Goal: Task Accomplishment & Management: Manage account settings

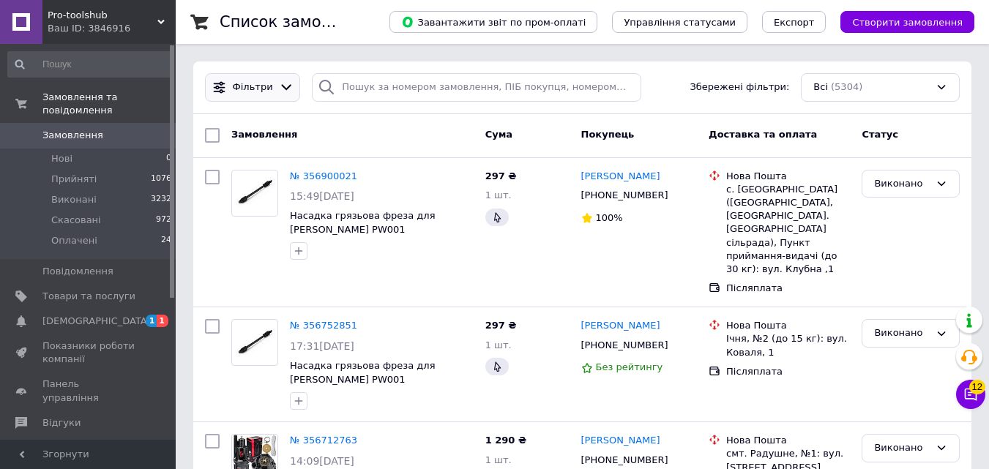
click at [279, 83] on icon at bounding box center [286, 87] width 15 height 15
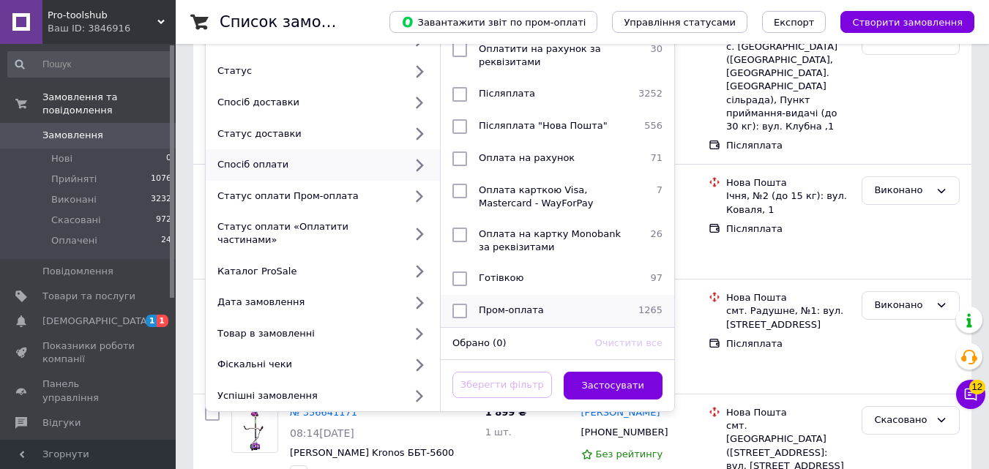
scroll to position [146, 0]
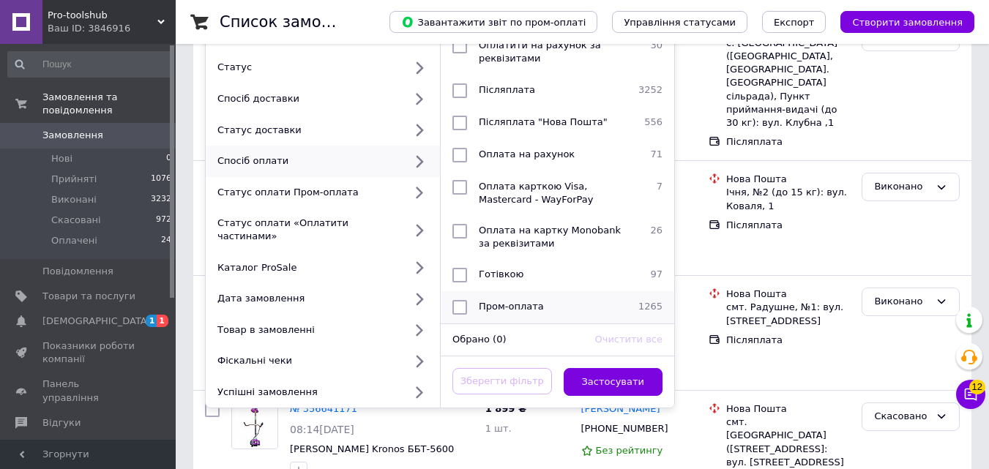
click at [461, 300] on input "checkbox" at bounding box center [460, 307] width 15 height 15
checkbox input "true"
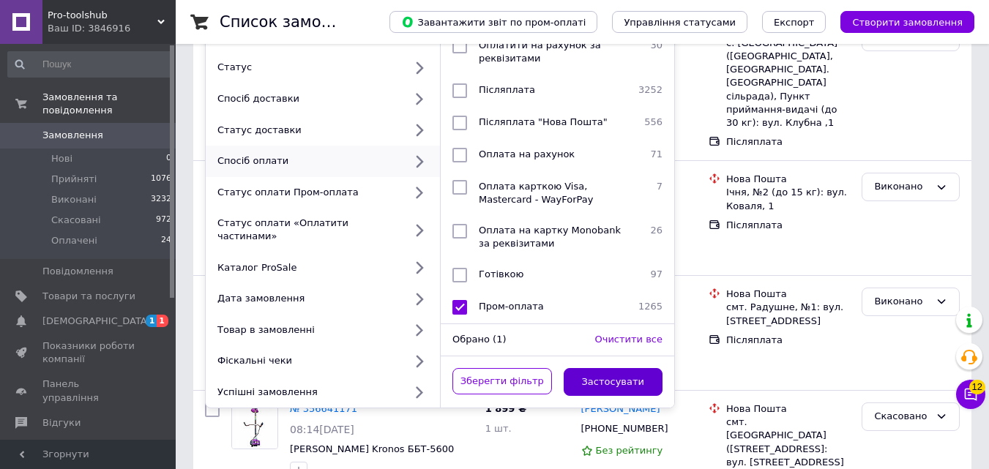
click at [581, 368] on button "Застосувати" at bounding box center [614, 382] width 100 height 29
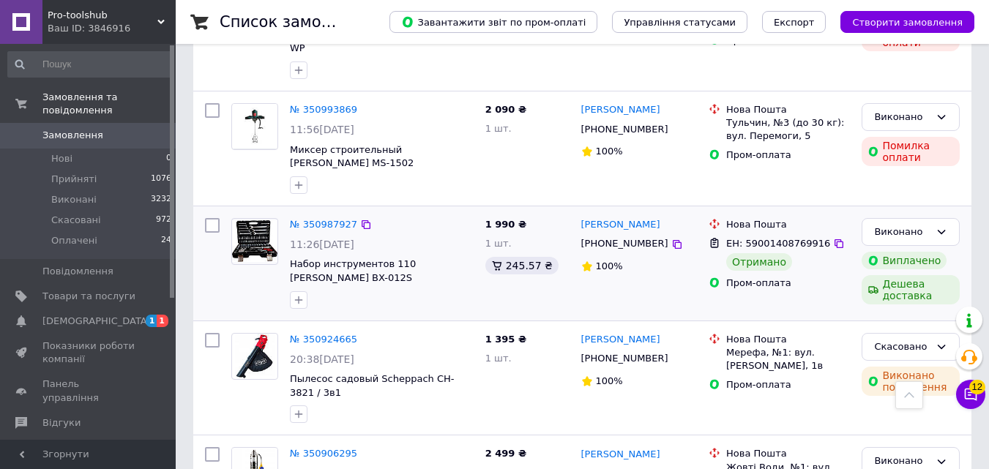
scroll to position [2366, 0]
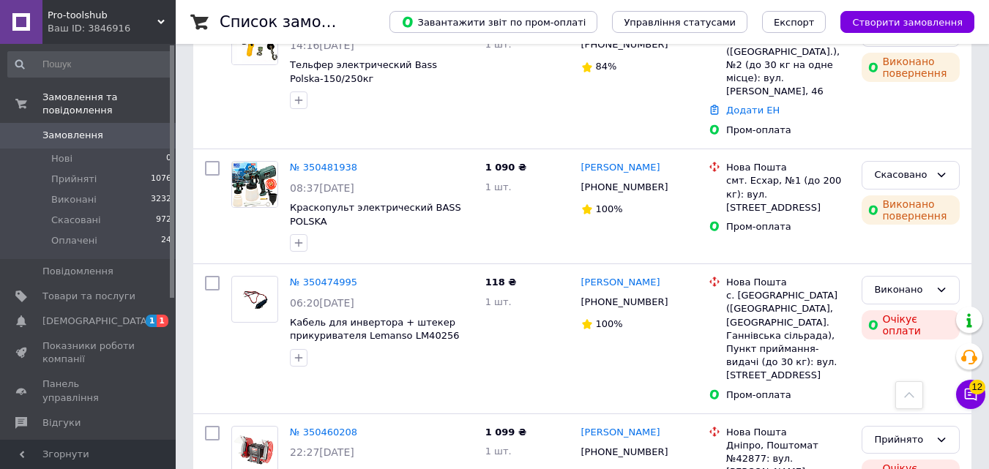
scroll to position [2324, 0]
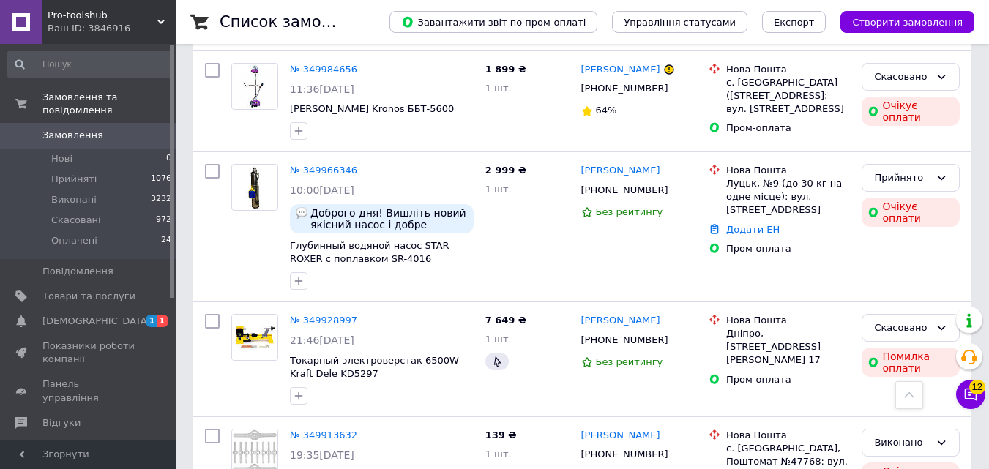
scroll to position [2128, 0]
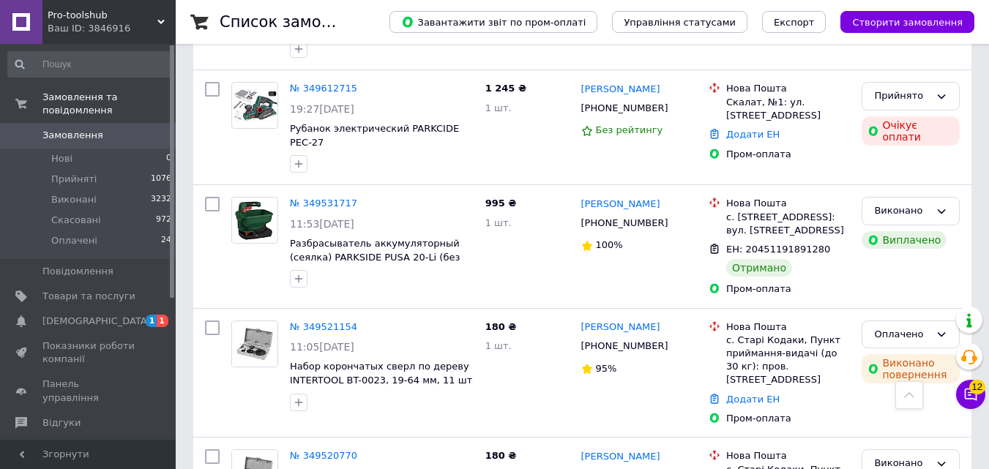
scroll to position [2181, 0]
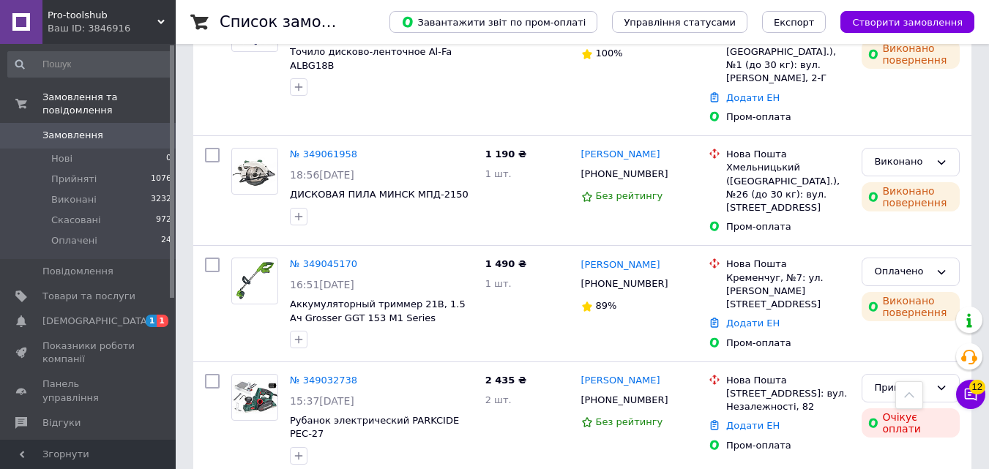
scroll to position [2280, 0]
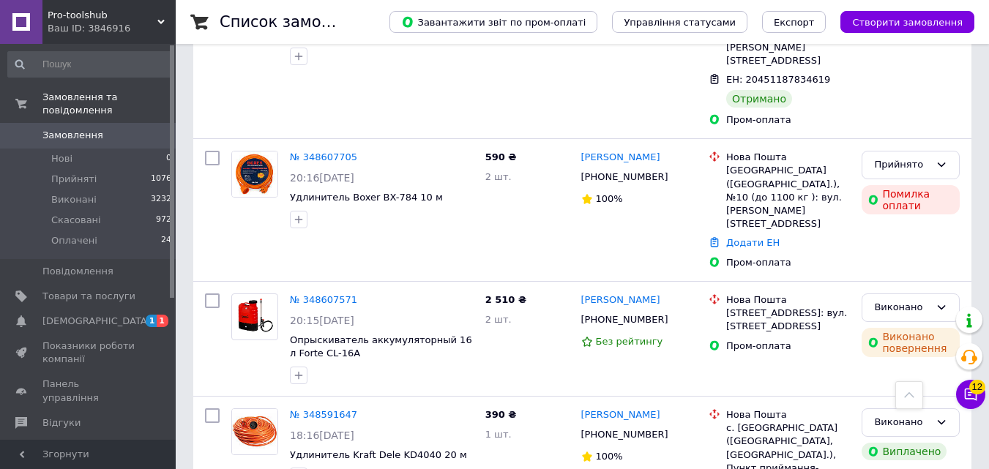
scroll to position [2350, 0]
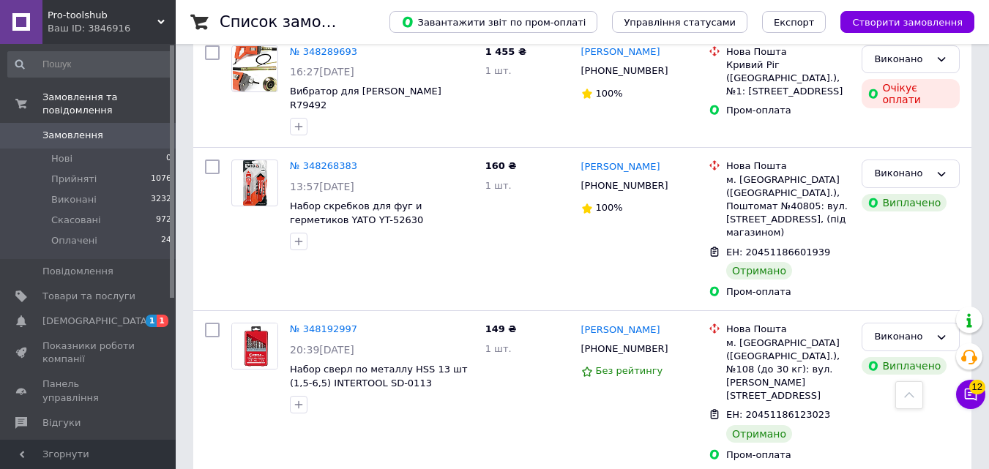
scroll to position [2351, 0]
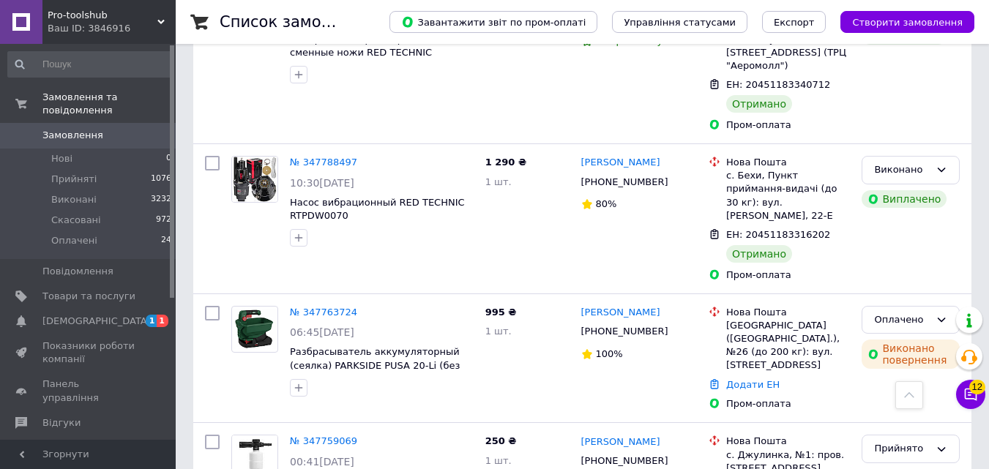
scroll to position [2263, 0]
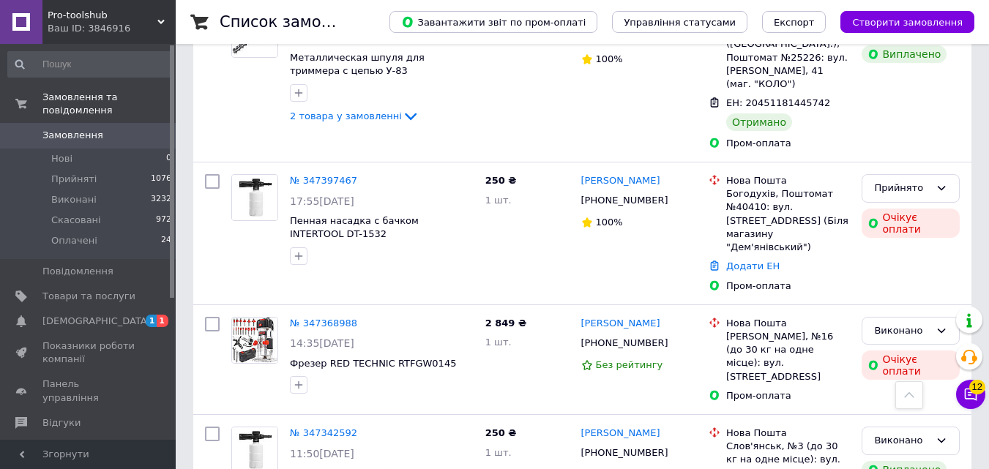
scroll to position [2399, 0]
